Goal: Navigation & Orientation: Understand site structure

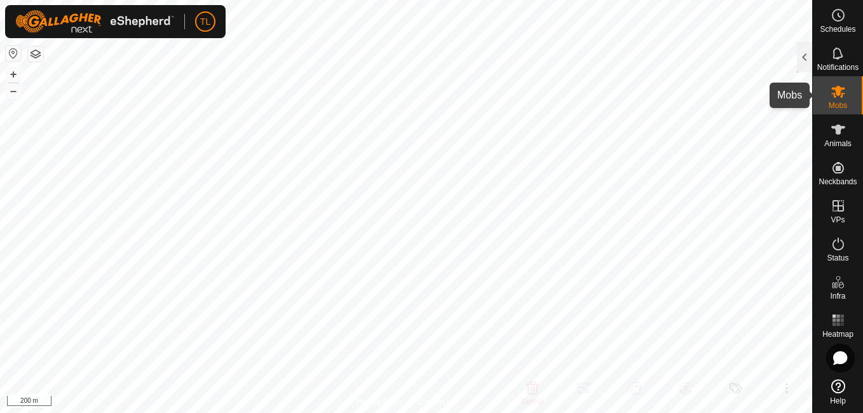
click at [837, 86] on icon at bounding box center [838, 92] width 14 height 12
click at [832, 92] on icon at bounding box center [838, 91] width 15 height 15
click at [847, 82] on es-mob-svg-icon at bounding box center [838, 91] width 23 height 20
click at [829, 97] on es-mob-svg-icon at bounding box center [838, 91] width 23 height 20
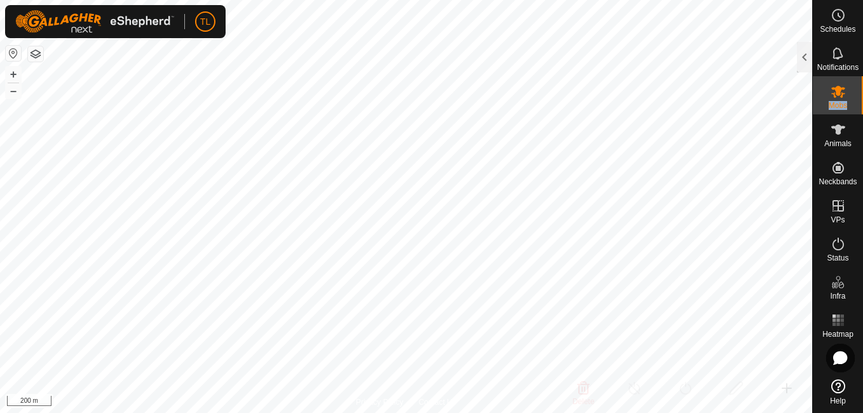
click at [840, 177] on es-menu-bar "Schedules Notifications Mobs Animals Neckbands VPs Status Infra Heatmap Help" at bounding box center [837, 206] width 51 height 413
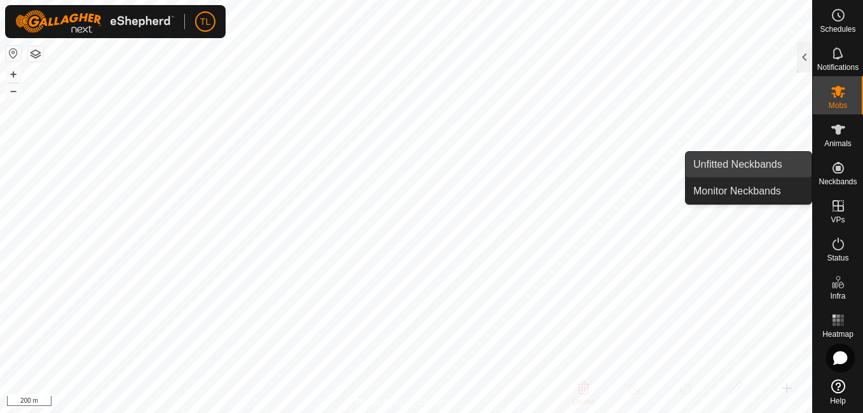
click at [781, 167] on span "Unfitted Neckbands" at bounding box center [737, 164] width 89 height 15
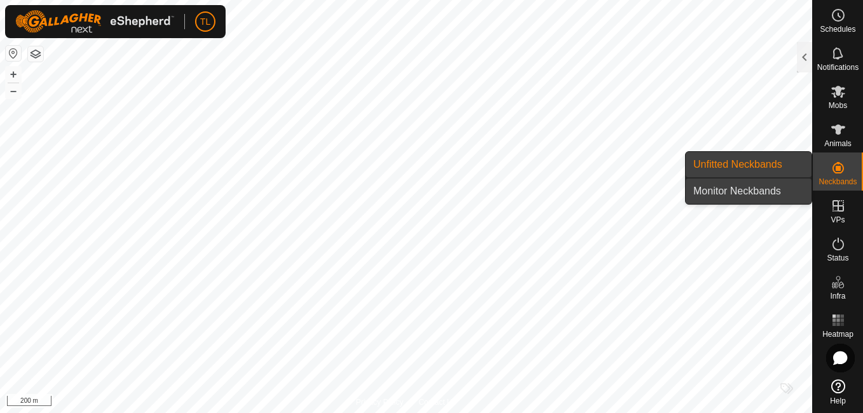
click at [777, 188] on link "Monitor Neckbands" at bounding box center [749, 191] width 126 height 25
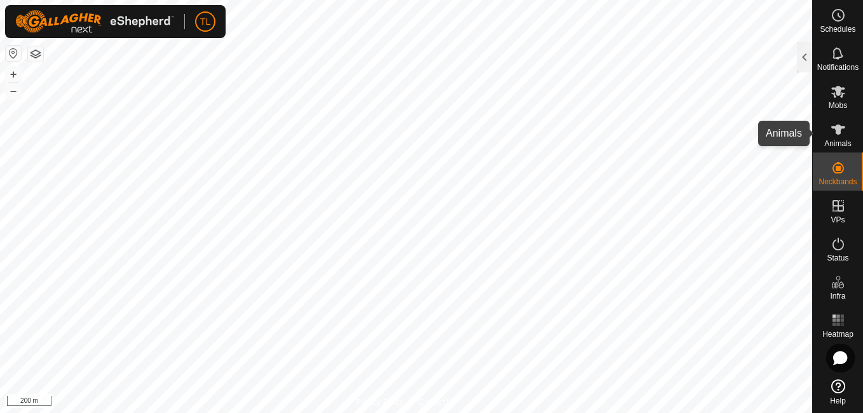
click at [840, 133] on icon at bounding box center [838, 130] width 14 height 10
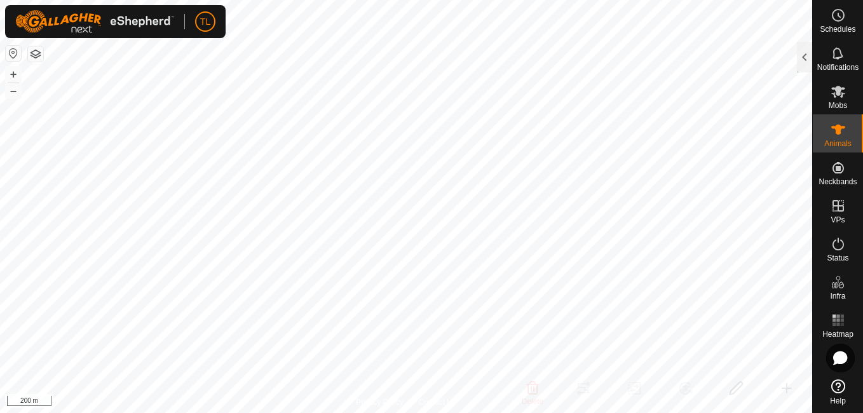
click at [840, 133] on icon at bounding box center [838, 130] width 14 height 10
drag, startPoint x: 840, startPoint y: 133, endPoint x: 833, endPoint y: 126, distance: 10.3
click at [833, 126] on icon at bounding box center [838, 129] width 15 height 15
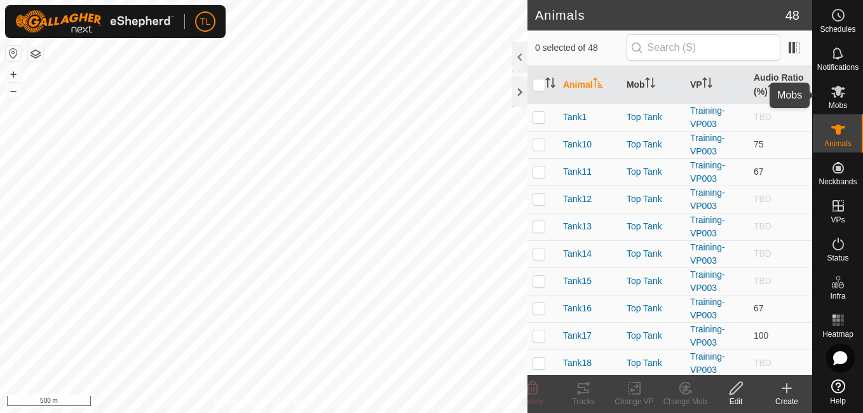
click at [840, 93] on icon at bounding box center [838, 92] width 14 height 12
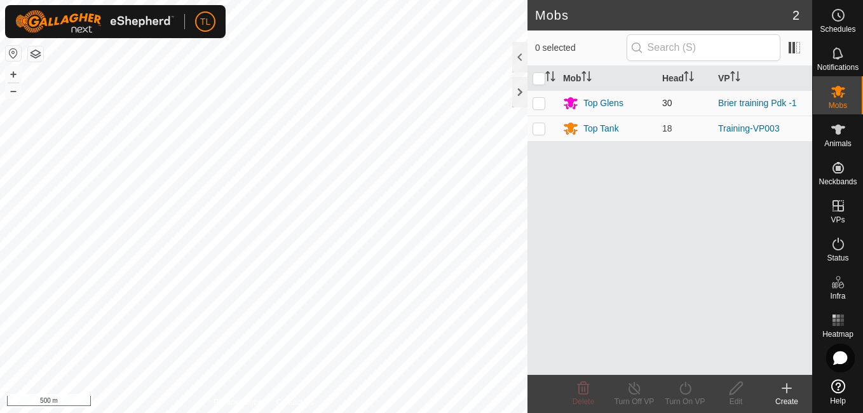
click at [538, 102] on p-checkbox at bounding box center [539, 103] width 13 height 10
checkbox input "true"
click at [598, 106] on div "Top Glens" at bounding box center [603, 103] width 40 height 13
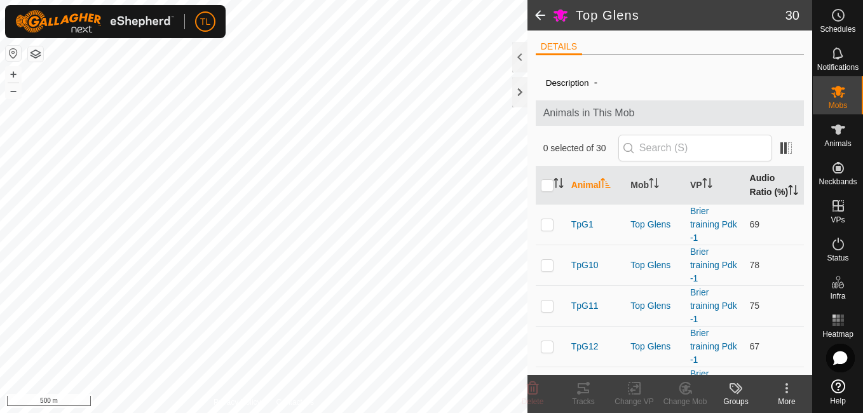
click at [763, 182] on th "Audio Ratio (%)" at bounding box center [775, 186] width 60 height 38
click at [16, 73] on button "+" at bounding box center [13, 74] width 15 height 15
click at [8, 76] on button "+" at bounding box center [13, 74] width 15 height 15
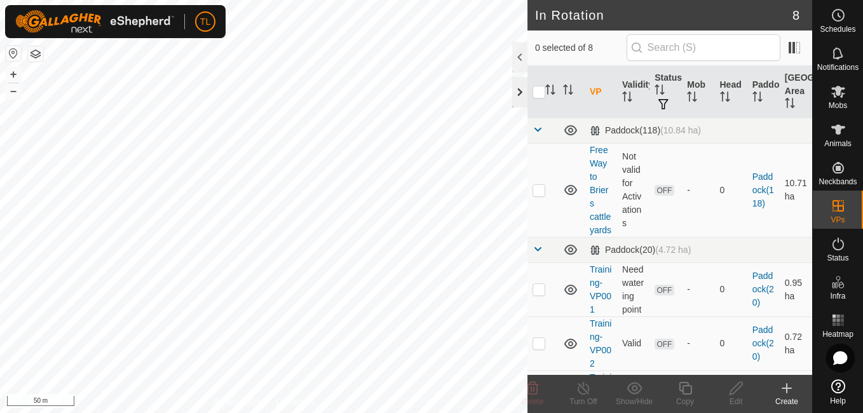
click at [521, 93] on div at bounding box center [519, 92] width 15 height 31
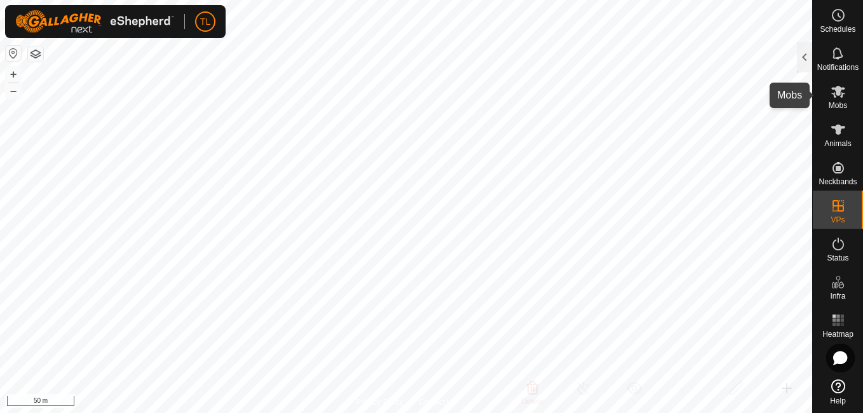
click at [847, 95] on es-mob-svg-icon at bounding box center [838, 91] width 23 height 20
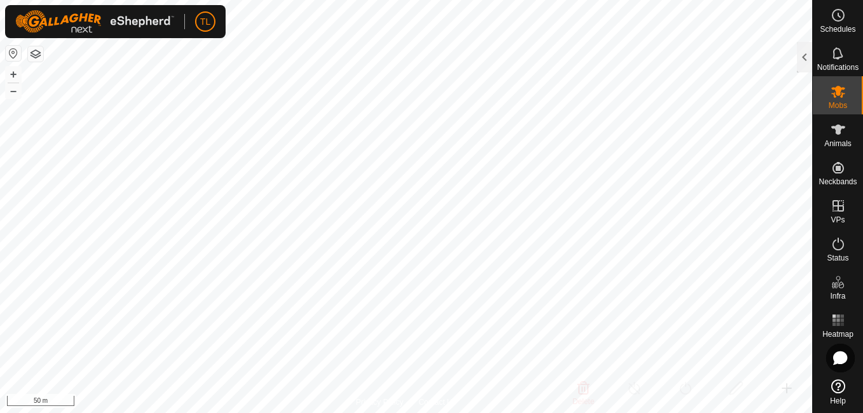
click at [840, 96] on icon at bounding box center [838, 91] width 15 height 15
drag, startPoint x: 840, startPoint y: 96, endPoint x: 841, endPoint y: 115, distance: 19.2
click at [841, 115] on div "Animals" at bounding box center [838, 133] width 50 height 38
click at [239, 0] on html "TL Schedules Notifications Mobs Animals Neckbands VPs Status Infra Heatmap Help…" at bounding box center [431, 206] width 863 height 413
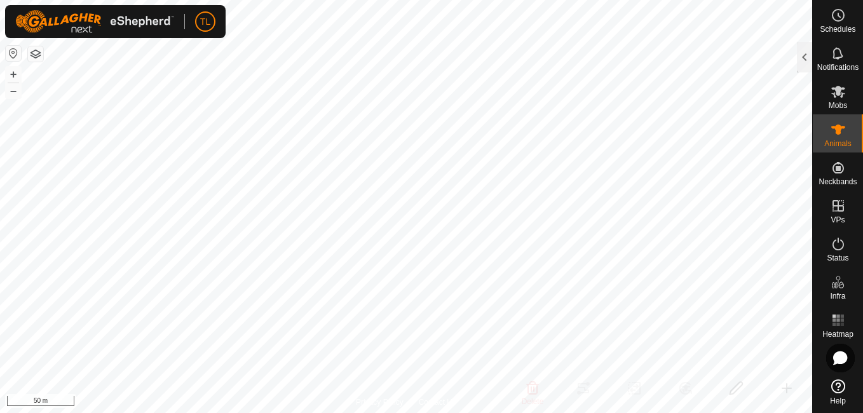
click at [422, 0] on html "TL Schedules Notifications Mobs Animals Neckbands VPs Status Infra Heatmap Help…" at bounding box center [431, 206] width 863 height 413
click at [114, 0] on html "TL Schedules Notifications Mobs Animals Neckbands VPs Status Infra Heatmap Help…" at bounding box center [431, 206] width 863 height 413
click at [615, 0] on html "TL Schedules Notifications Mobs Animals Neckbands VPs Status Infra Heatmap Help…" at bounding box center [431, 206] width 863 height 413
checkbox input "false"
click at [836, 328] on es-heatmap-svg-icon at bounding box center [838, 320] width 23 height 20
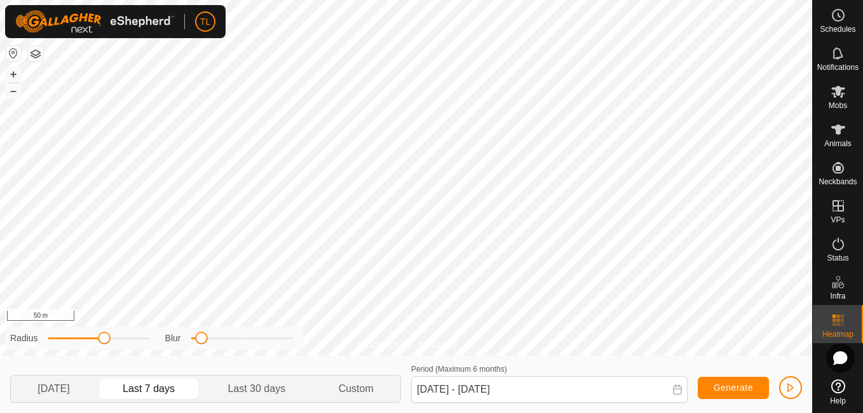
click at [836, 328] on es-heatmap-svg-icon at bounding box center [838, 320] width 23 height 20
click at [833, 321] on rect at bounding box center [834, 319] width 3 height 3
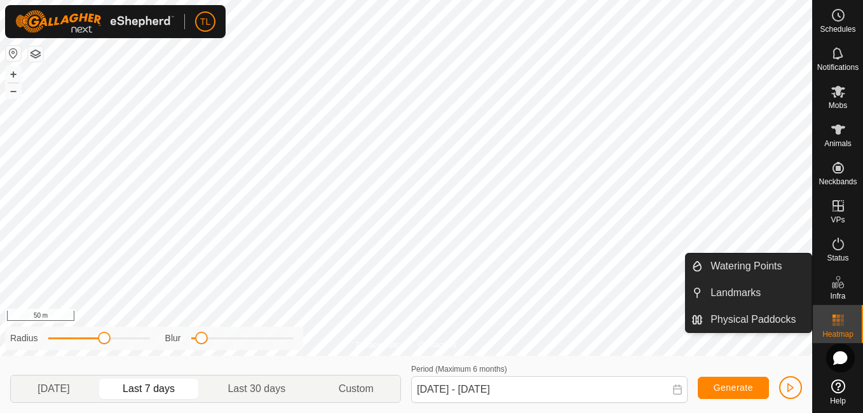
click at [833, 292] on span "Infra" at bounding box center [837, 296] width 15 height 8
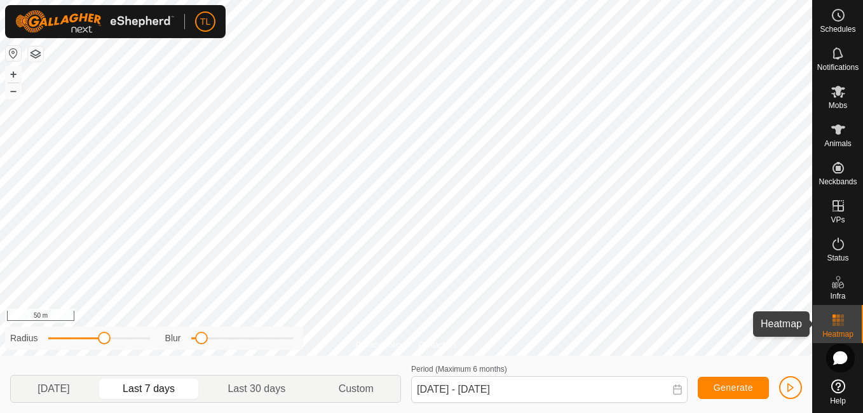
click at [837, 318] on rect at bounding box center [837, 316] width 3 height 3
click at [834, 320] on rect at bounding box center [834, 319] width 3 height 3
click at [835, 86] on icon at bounding box center [838, 91] width 15 height 15
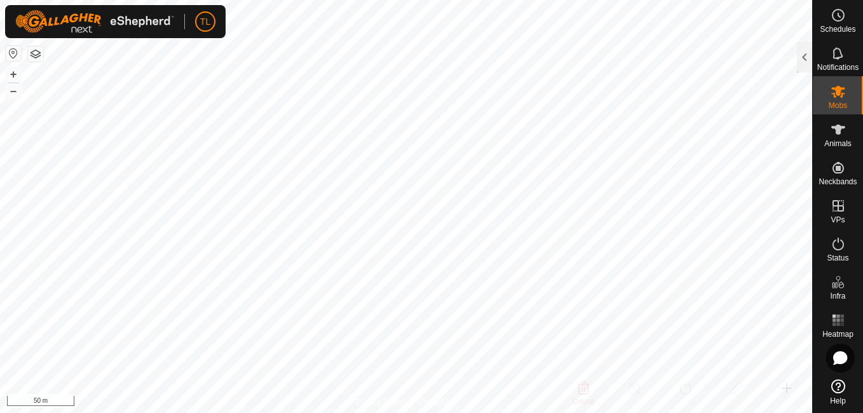
click at [480, 0] on html "TL Schedules Notifications Mobs Animals Neckbands VPs Status Infra Heatmap Help…" at bounding box center [431, 206] width 863 height 413
click at [535, 0] on html "TL Schedules Notifications Mobs Animals Neckbands VPs Status Infra Heatmap Help…" at bounding box center [431, 206] width 863 height 413
click at [19, 74] on button "+" at bounding box center [13, 74] width 15 height 15
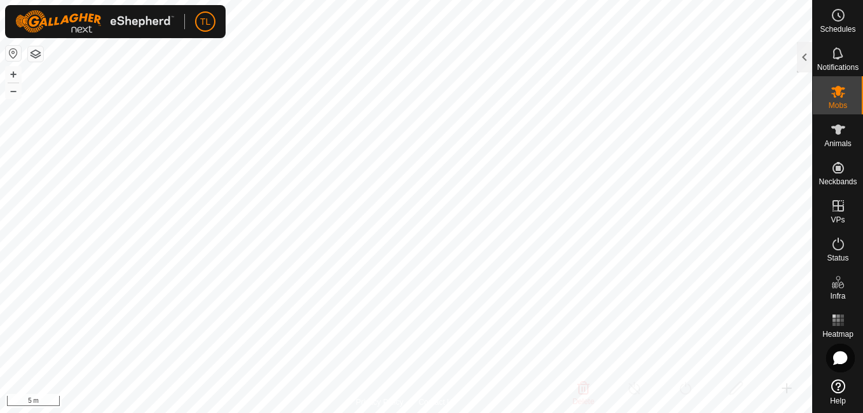
click at [517, 412] on html "TL Schedules Notifications Mobs Animals Neckbands VPs Status Infra Heatmap Help…" at bounding box center [431, 206] width 863 height 413
click at [17, 91] on button "–" at bounding box center [13, 90] width 15 height 15
click at [376, 0] on html "TL Schedules Notifications Mobs Animals Neckbands VPs Status Infra Heatmap Help…" at bounding box center [431, 206] width 863 height 413
click at [7, 95] on button "–" at bounding box center [13, 90] width 15 height 15
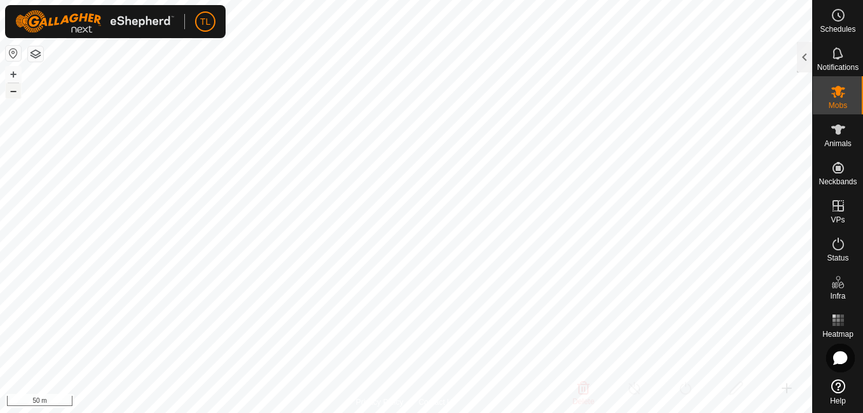
click at [18, 96] on button "–" at bounding box center [13, 90] width 15 height 15
click at [471, 412] on html "TL Schedules Notifications Mobs Animals Neckbands VPs Status Infra Heatmap Help…" at bounding box center [431, 206] width 863 height 413
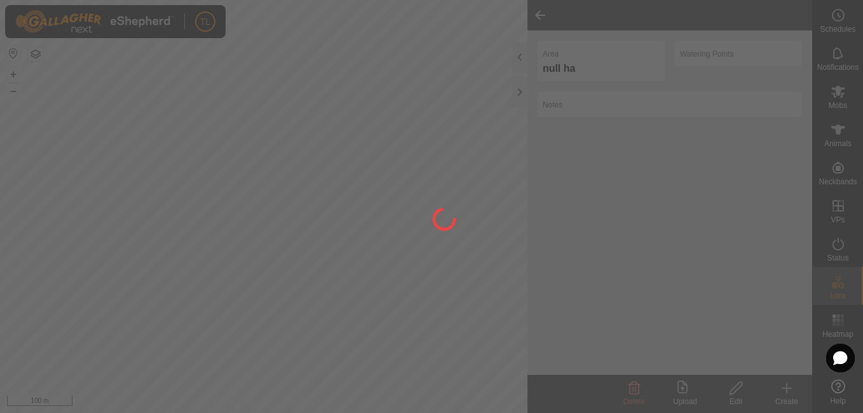
click at [328, 164] on div at bounding box center [431, 206] width 863 height 413
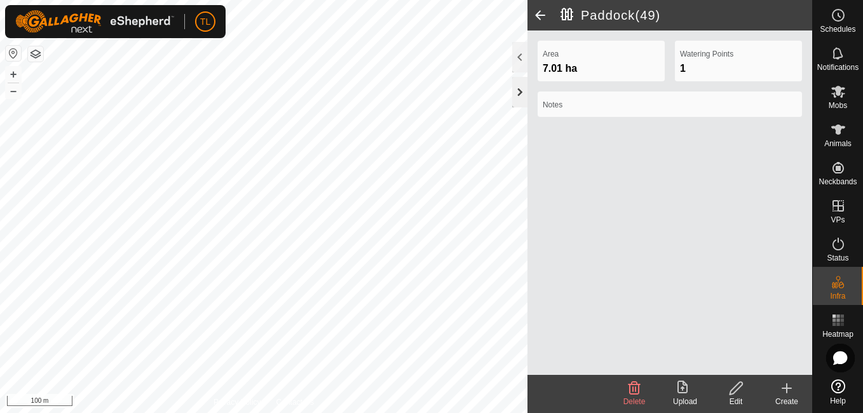
click at [521, 96] on div at bounding box center [519, 92] width 15 height 31
